Goal: Obtain resource: Download file/media

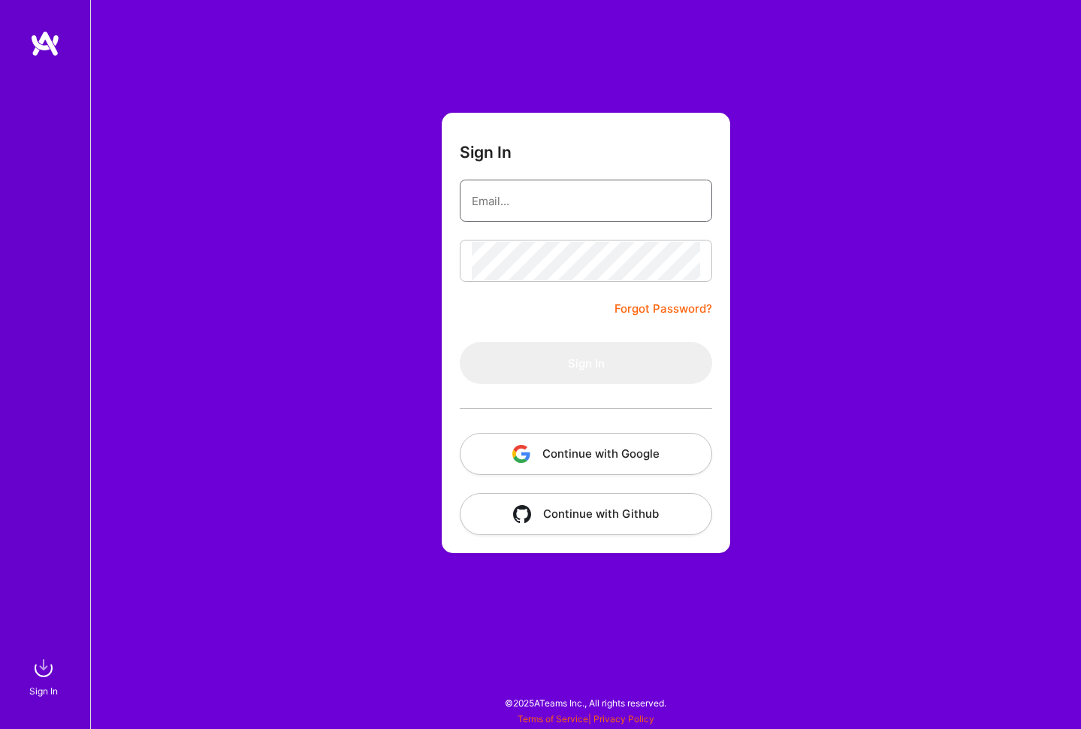
paste input "[PERSON_NAME][EMAIL_ADDRESS][PERSON_NAME][DOMAIN_NAME]"
type input "[PERSON_NAME][EMAIL_ADDRESS][PERSON_NAME][DOMAIN_NAME]"
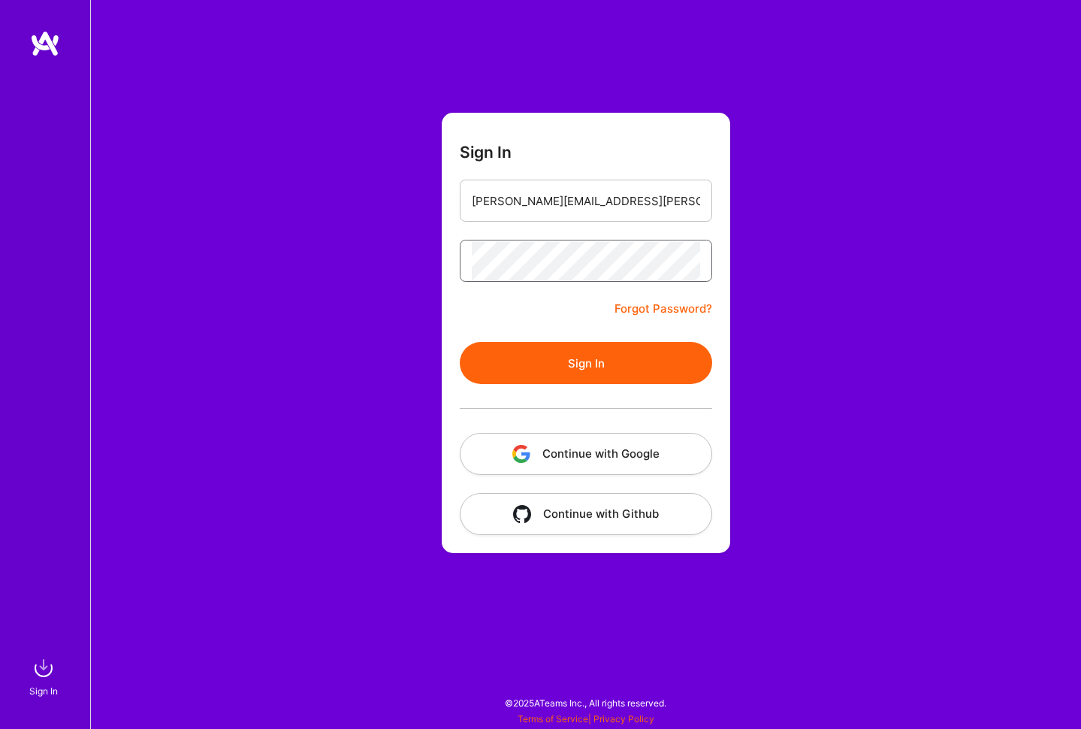
click at [586, 363] on button "Sign In" at bounding box center [586, 363] width 253 height 42
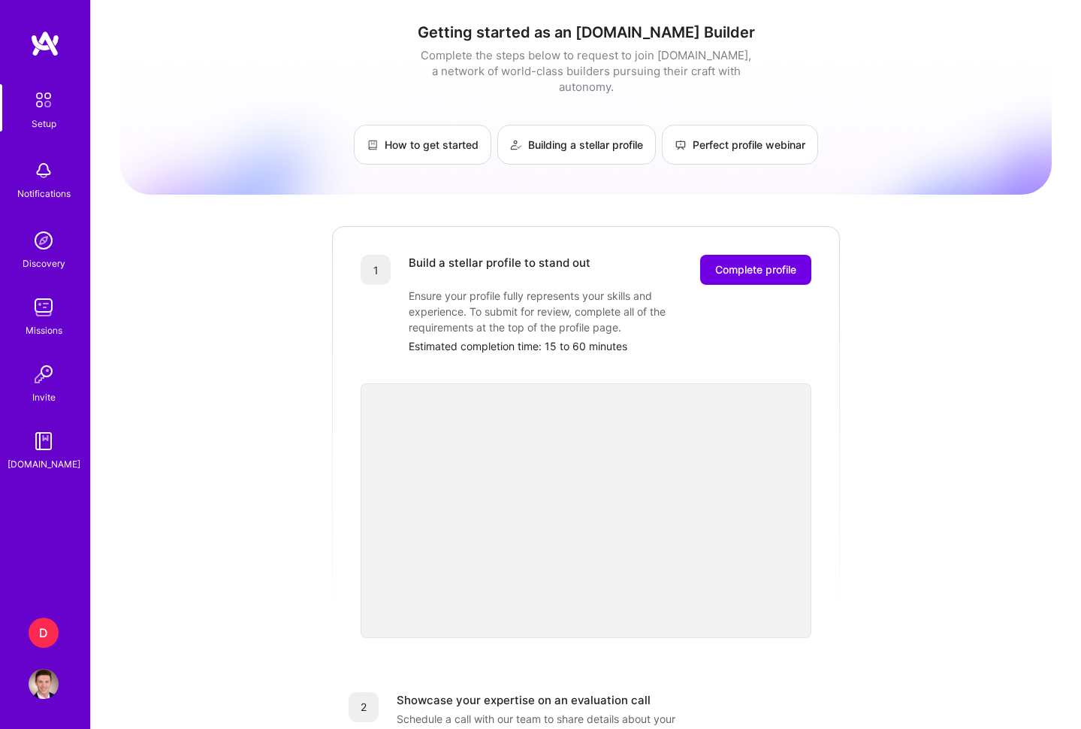
click at [44, 622] on div "D" at bounding box center [44, 633] width 30 height 30
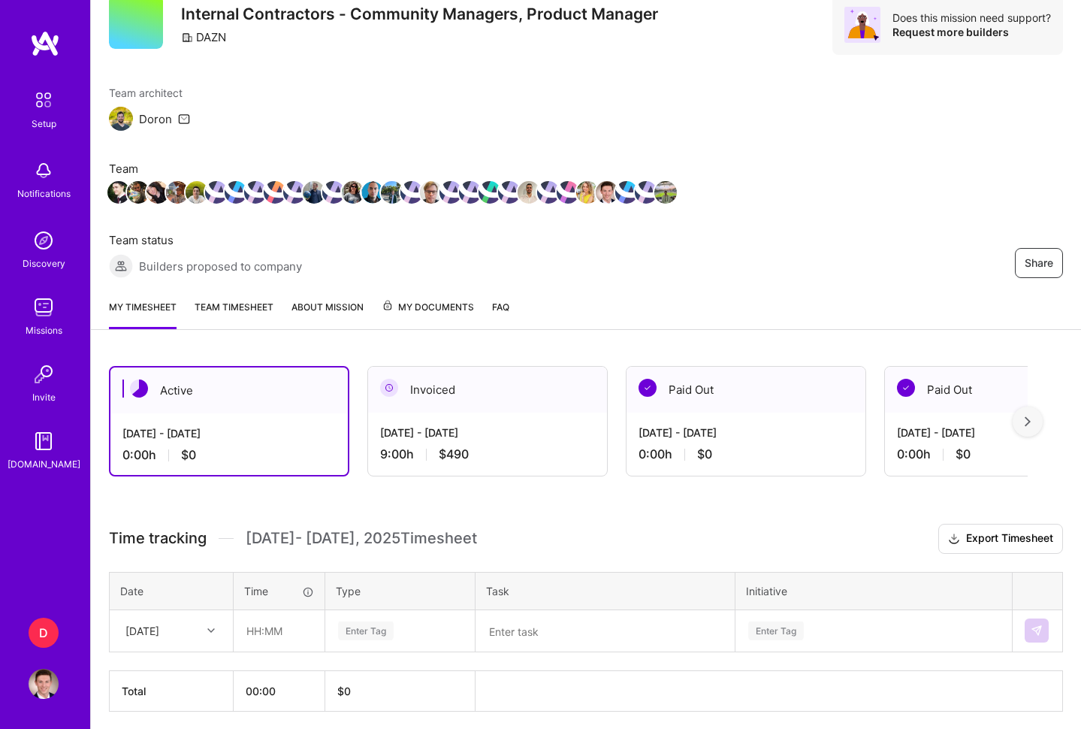
scroll to position [63, 0]
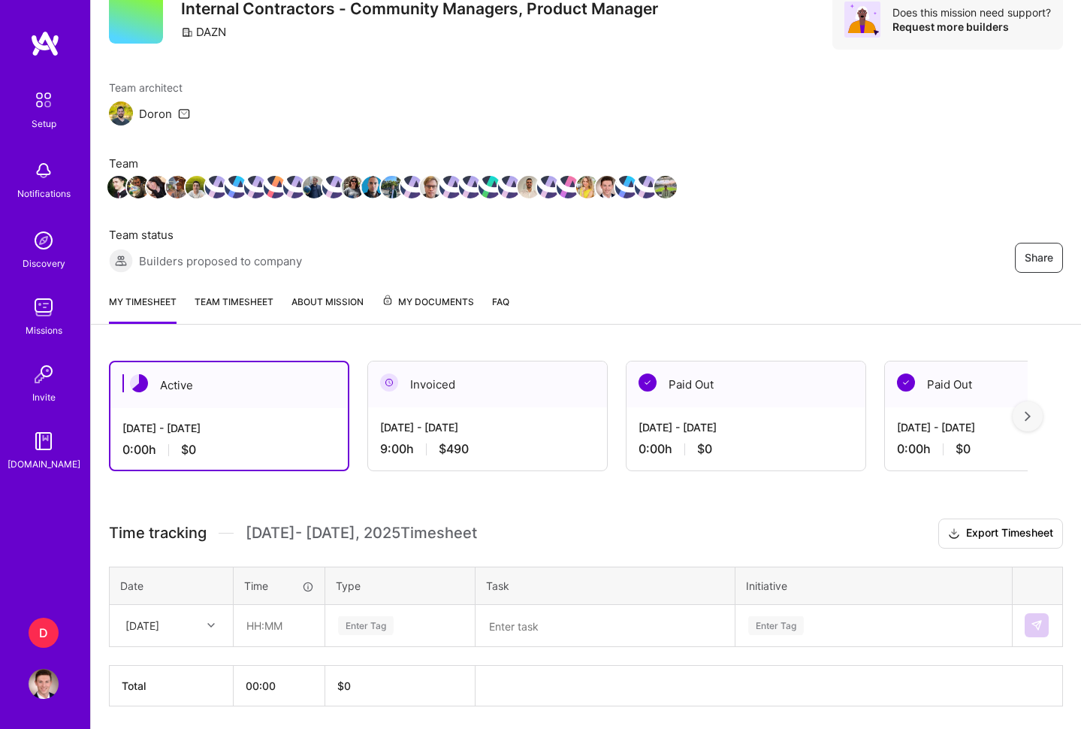
click at [399, 304] on span "My Documents" at bounding box center [428, 302] width 92 height 17
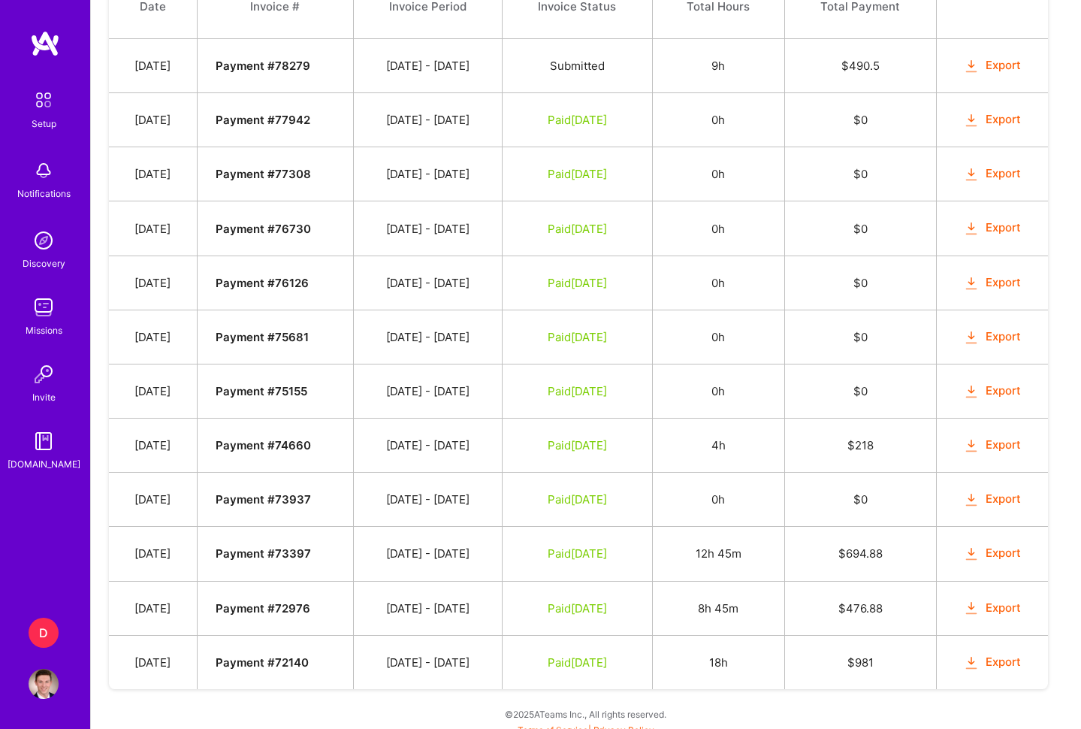
scroll to position [675, 0]
click at [981, 655] on icon "button" at bounding box center [971, 662] width 17 height 17
click at [752, 697] on div "Payment method Your default payment method will be used for all future payments…" at bounding box center [586, 236] width 991 height 1009
click at [981, 607] on icon "button" at bounding box center [971, 608] width 17 height 17
click at [992, 556] on button "Export" at bounding box center [992, 553] width 59 height 17
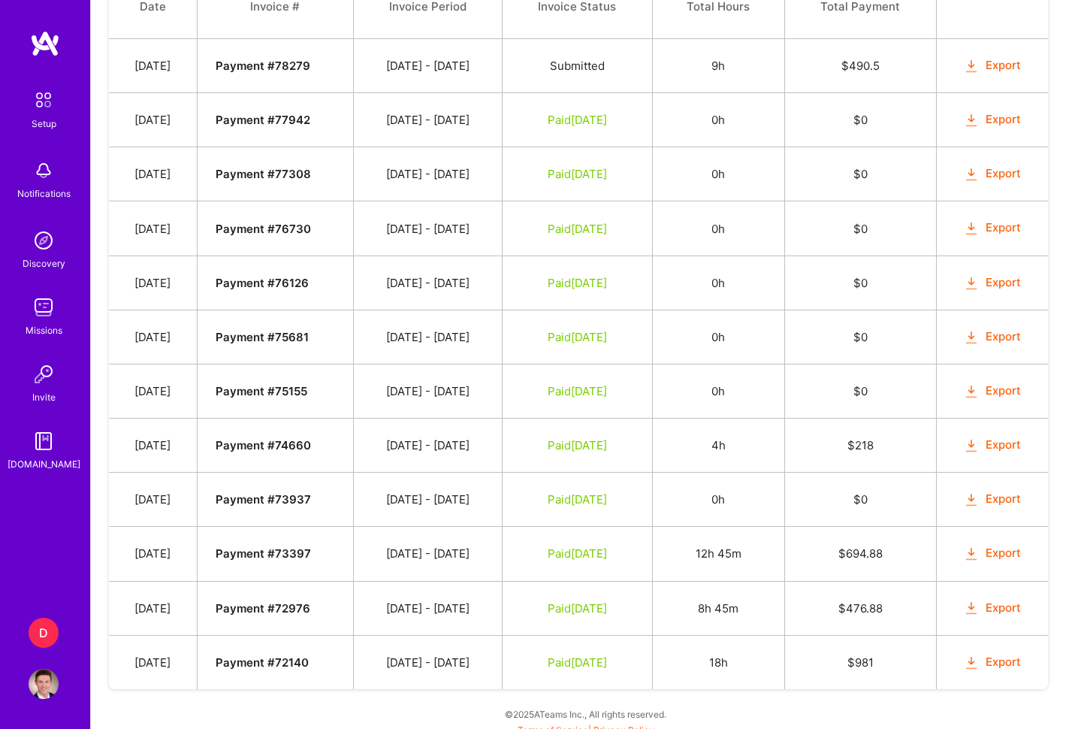
click at [999, 497] on button "Export" at bounding box center [992, 499] width 59 height 17
click at [994, 447] on button "Export" at bounding box center [992, 446] width 59 height 17
click at [992, 388] on button "Export" at bounding box center [992, 392] width 59 height 17
click at [990, 343] on button "Export" at bounding box center [992, 338] width 59 height 17
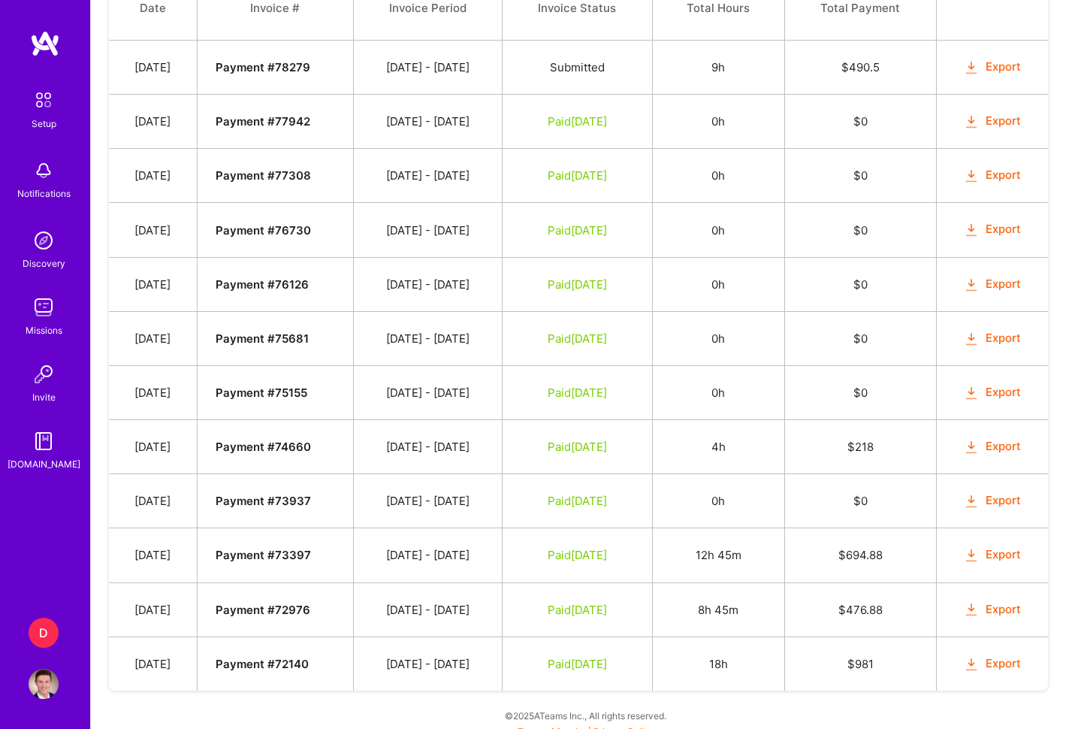
click at [987, 279] on button "Export" at bounding box center [992, 284] width 59 height 17
click at [988, 232] on button "Export" at bounding box center [992, 229] width 59 height 17
click at [984, 180] on button "Export" at bounding box center [992, 175] width 59 height 17
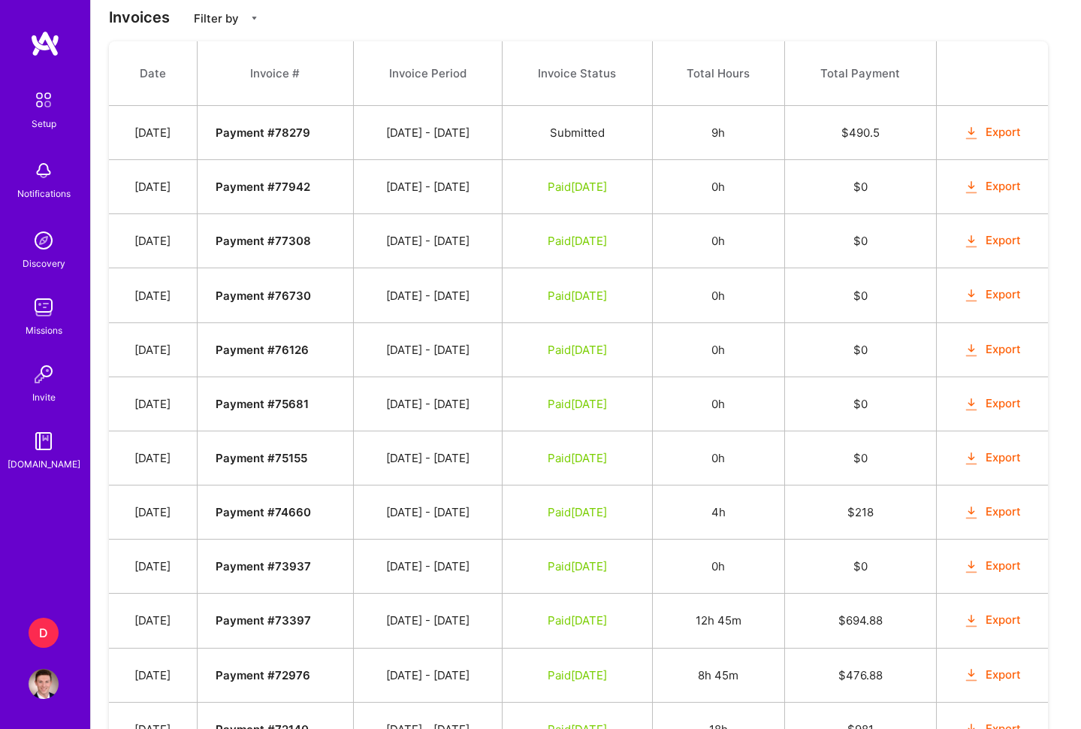
scroll to position [600, 0]
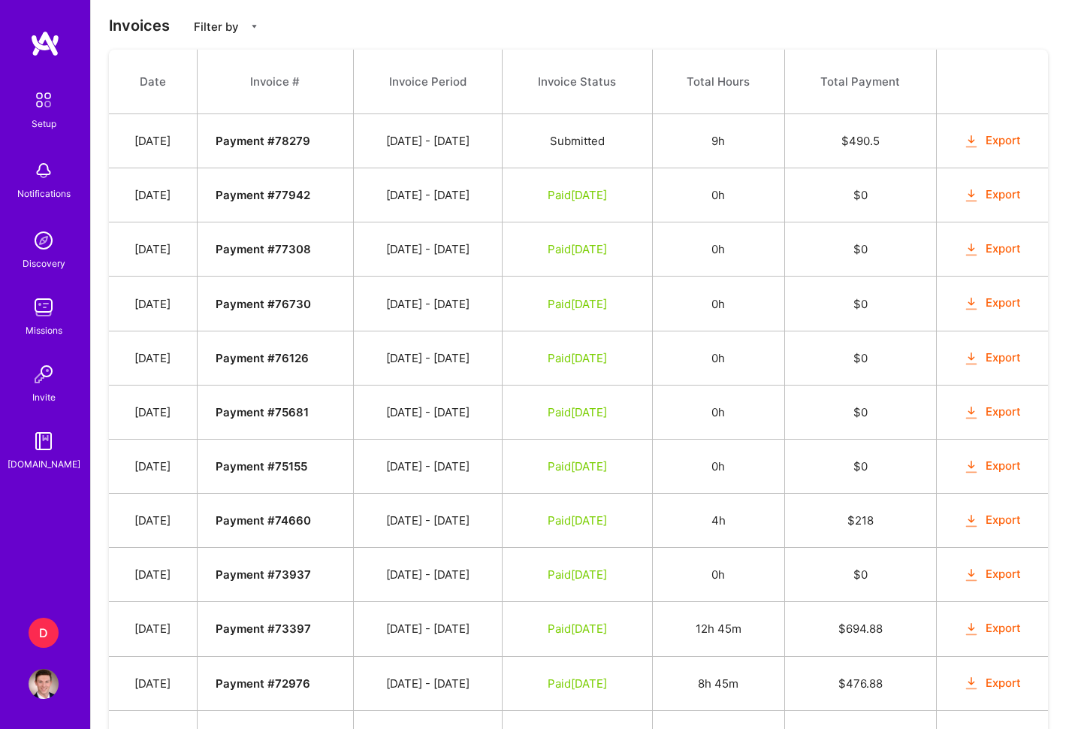
click at [984, 189] on button "Export" at bounding box center [992, 194] width 59 height 17
click at [991, 145] on button "Export" at bounding box center [992, 140] width 59 height 17
click at [594, 40] on div "Payment method Your default payment method will be used for all future payments…" at bounding box center [586, 311] width 991 height 1009
click at [41, 312] on img at bounding box center [44, 307] width 30 height 30
